Goal: Leave review/rating: Leave review/rating

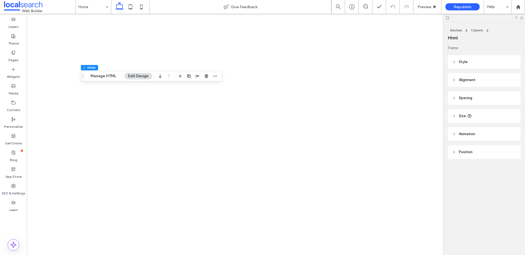
click at [467, 62] on span "Style" at bounding box center [463, 61] width 9 height 5
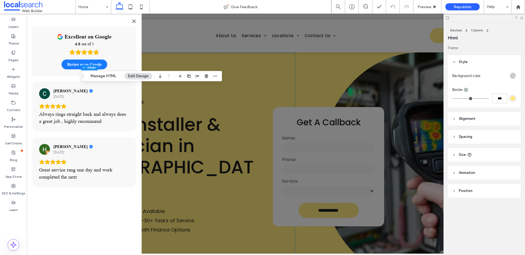
click at [509, 118] on header "Alignment" at bounding box center [484, 119] width 73 height 14
click at [491, 151] on header "Spacing" at bounding box center [484, 153] width 73 height 14
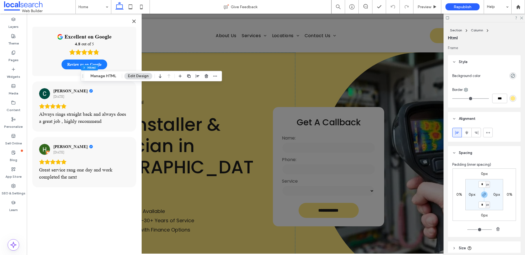
scroll to position [60, 0]
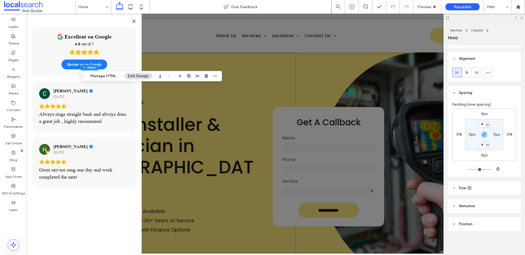
click at [486, 188] on header "Size" at bounding box center [484, 189] width 73 height 14
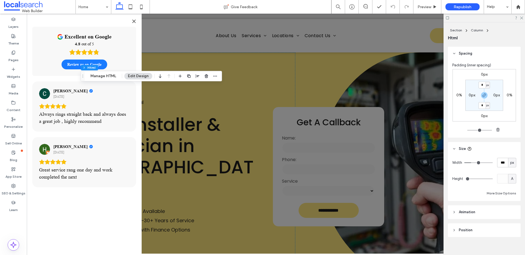
scroll to position [106, 0]
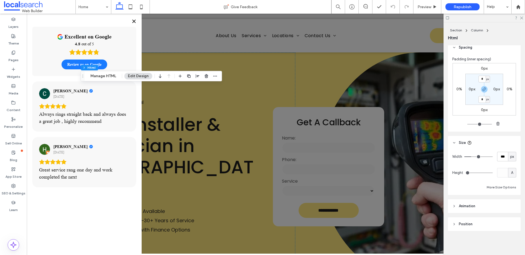
click at [134, 21] on icon "Close" at bounding box center [133, 21] width 3 height 3
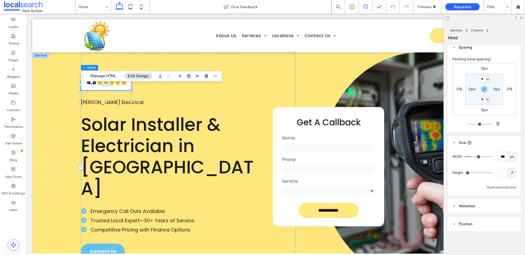
click at [367, 7] on icon at bounding box center [365, 6] width 4 height 4
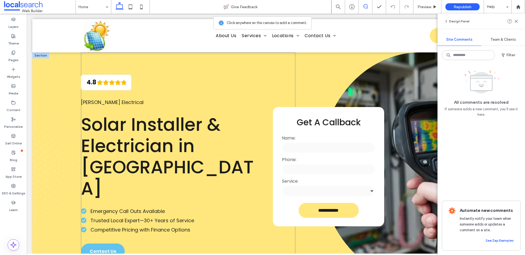
click at [135, 93] on div "4.8 [PERSON_NAME] Electrical Solar Installer & Electrician in [GEOGRAPHIC_DATA]…" at bounding box center [188, 166] width 214 height 229
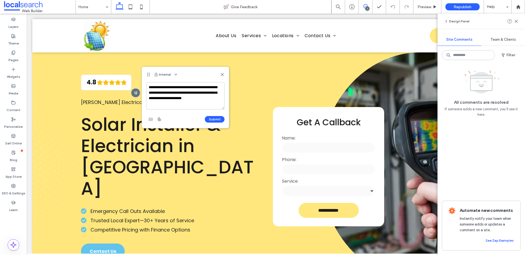
click at [168, 98] on textarea "**********" at bounding box center [185, 95] width 78 height 27
type textarea "**********"
click at [218, 118] on button "Submit" at bounding box center [215, 119] width 20 height 7
